Goal: Task Accomplishment & Management: Complete application form

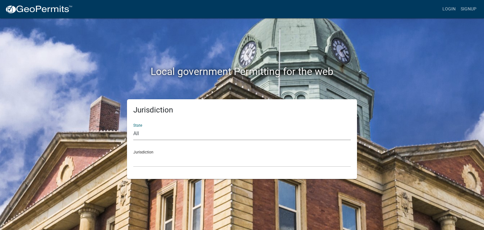
click at [141, 132] on select "All [US_STATE] [US_STATE] [US_STATE] [US_STATE] [US_STATE] [US_STATE] [US_STATE…" at bounding box center [241, 133] width 217 height 13
select select "[US_STATE]"
click at [133, 127] on select "All [US_STATE] [US_STATE] [US_STATE] [US_STATE] [US_STATE] [US_STATE] [US_STATE…" at bounding box center [241, 133] width 217 height 13
click at [159, 148] on div "Jurisdiction [GEOGRAPHIC_DATA], [US_STATE] [GEOGRAPHIC_DATA], [US_STATE] [GEOGR…" at bounding box center [241, 156] width 217 height 22
click at [156, 168] on div "Jurisdiction State All [US_STATE] [US_STATE] [US_STATE] [US_STATE] [US_STATE] […" at bounding box center [242, 139] width 230 height 80
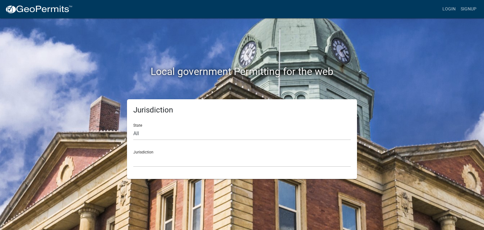
click at [156, 168] on div "Jurisdiction State All [US_STATE] [US_STATE] [US_STATE] [US_STATE] [US_STATE] […" at bounding box center [242, 139] width 230 height 80
drag, startPoint x: 156, startPoint y: 168, endPoint x: 147, endPoint y: 154, distance: 15.8
click at [147, 154] on div "Jurisdiction State All [US_STATE] [US_STATE] [US_STATE] [US_STATE] [US_STATE] […" at bounding box center [242, 139] width 230 height 80
click at [147, 154] on select "[GEOGRAPHIC_DATA], [US_STATE] [GEOGRAPHIC_DATA], [US_STATE] [GEOGRAPHIC_DATA], …" at bounding box center [241, 160] width 217 height 13
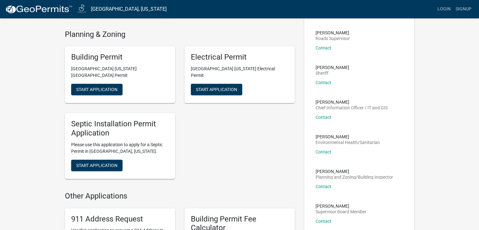
scroll to position [102, 0]
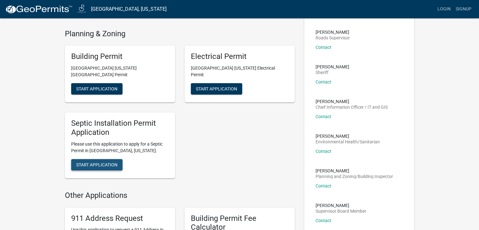
click at [99, 162] on span "Start Application" at bounding box center [96, 164] width 41 height 5
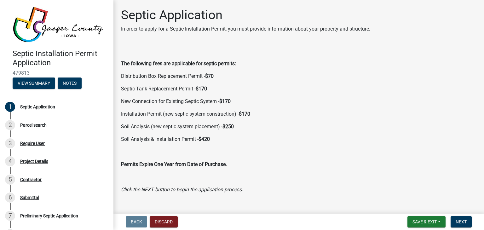
click at [341, 195] on wm-data-entity-input "The following fees are applicable for septic permits: Distribution Box Replacem…" at bounding box center [298, 121] width 355 height 153
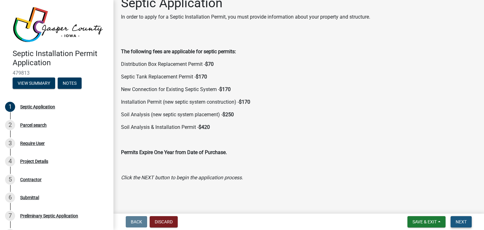
click at [459, 222] on span "Next" at bounding box center [460, 221] width 11 height 5
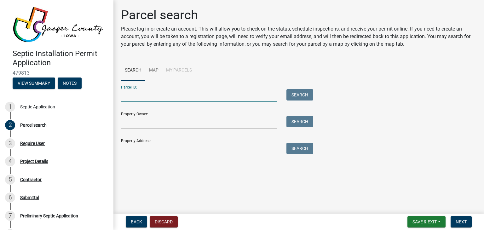
click at [163, 101] on input "Parcel ID:" at bounding box center [199, 95] width 156 height 13
click at [13, 104] on div "1" at bounding box center [10, 107] width 10 height 10
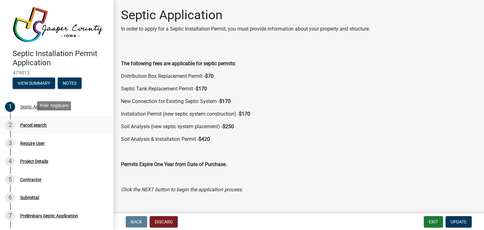
click at [8, 126] on div "2" at bounding box center [10, 125] width 10 height 10
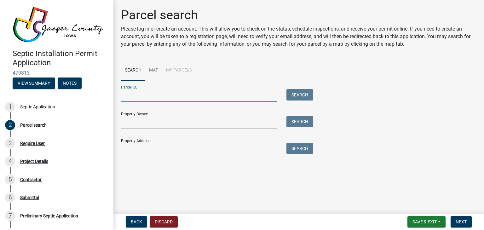
click at [145, 97] on input "Parcel ID:" at bounding box center [199, 95] width 156 height 13
click at [150, 124] on input "Property Owner:" at bounding box center [199, 122] width 156 height 13
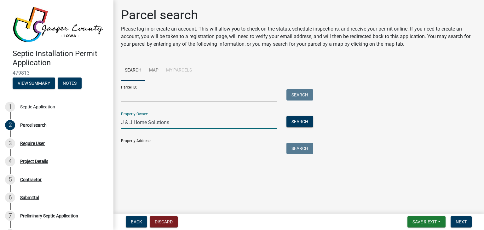
type input "J & J Home Solutions"
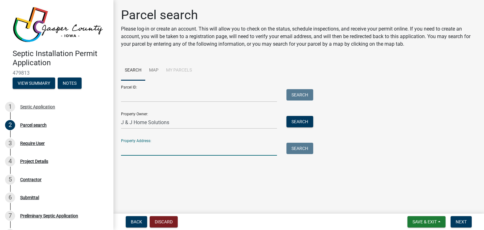
click at [140, 152] on input "Property Address:" at bounding box center [199, 149] width 156 height 13
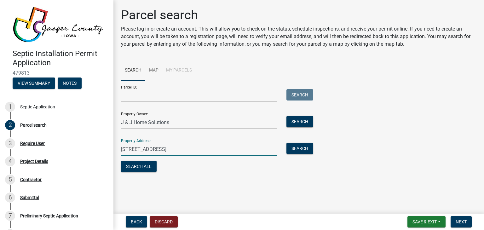
type input "[STREET_ADDRESS]"
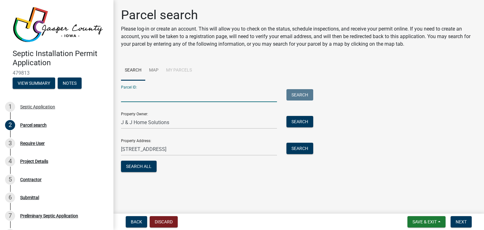
click at [183, 95] on input "Parcel ID:" at bounding box center [199, 95] width 156 height 13
type input "16.20.100.013"
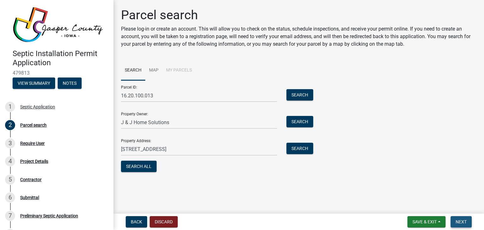
click at [462, 220] on span "Next" at bounding box center [460, 221] width 11 height 5
click at [462, 221] on span "Next" at bounding box center [460, 221] width 11 height 5
click at [301, 148] on button "Search" at bounding box center [299, 148] width 27 height 11
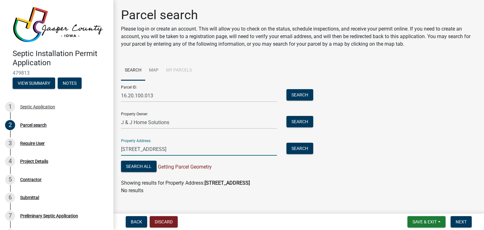
click at [210, 148] on input "[STREET_ADDRESS]" at bounding box center [199, 149] width 156 height 13
click at [222, 149] on input "[STREET_ADDRESS]" at bounding box center [199, 149] width 156 height 13
type input "[STREET_ADDRESS]"
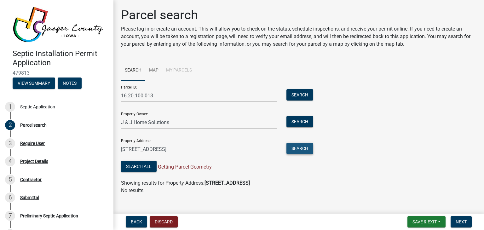
click at [292, 145] on button "Search" at bounding box center [299, 148] width 27 height 11
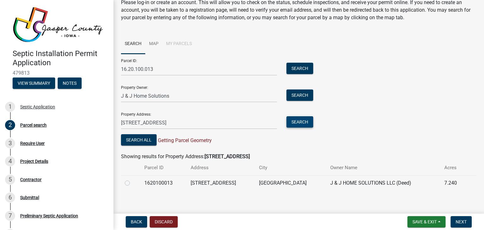
scroll to position [29, 0]
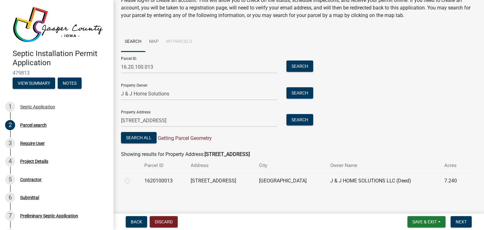
click at [124, 180] on td at bounding box center [131, 180] width 20 height 15
click at [132, 177] on label at bounding box center [132, 177] width 0 height 0
click at [132, 181] on input "radio" at bounding box center [134, 179] width 4 height 4
radio input "true"
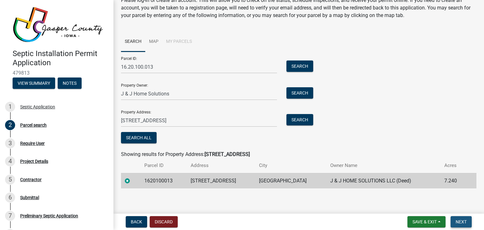
click at [461, 221] on span "Next" at bounding box center [460, 221] width 11 height 5
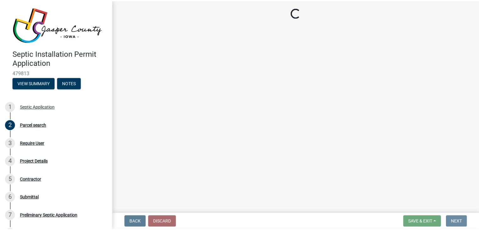
scroll to position [0, 0]
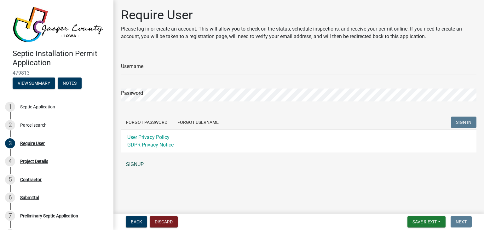
click at [135, 165] on link "SIGNUP" at bounding box center [298, 164] width 355 height 13
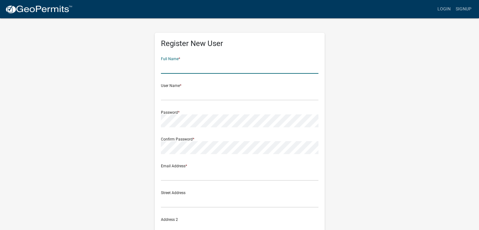
click at [174, 71] on input "text" at bounding box center [239, 67] width 157 height 13
type input "[PERSON_NAME]"
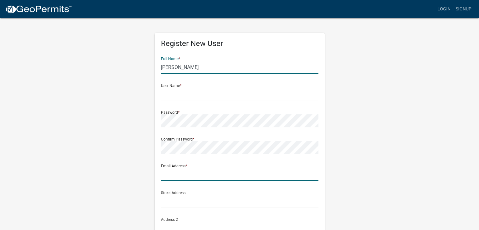
type input "[EMAIL_ADDRESS][DOMAIN_NAME]"
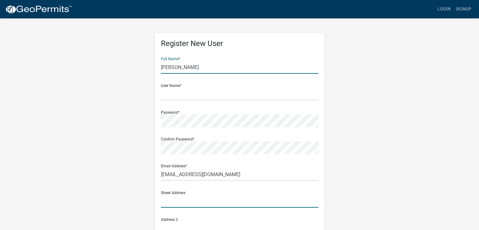
type input "PO Box 848"
type input "Waukee"
type input "IA"
type input "50263"
type input "5154182097"
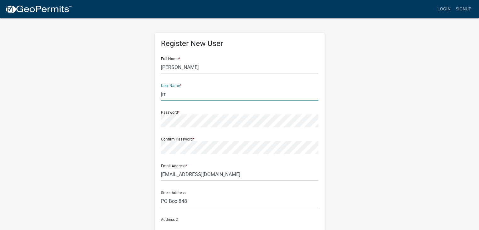
type input "j"
type input "[EMAIL_ADDRESS][DOMAIN_NAME]"
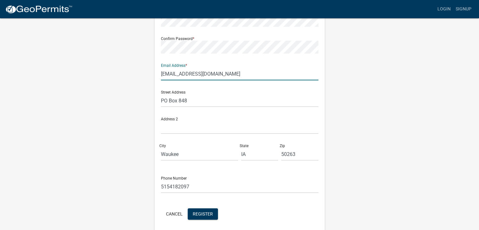
scroll to position [101, 0]
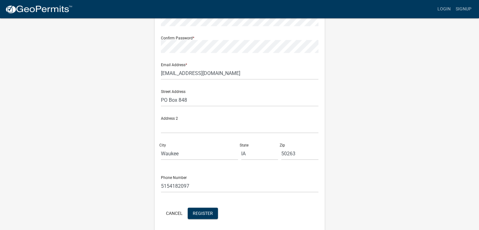
drag, startPoint x: 479, startPoint y: 205, endPoint x: 477, endPoint y: 225, distance: 20.2
click at [477, 225] on wm-register-view "more_horiz Login Signup Register New User Full Name * [PERSON_NAME] User Name *…" at bounding box center [239, 76] width 479 height 354
click at [214, 214] on button "Register" at bounding box center [203, 212] width 30 height 11
